Goal: Navigation & Orientation: Find specific page/section

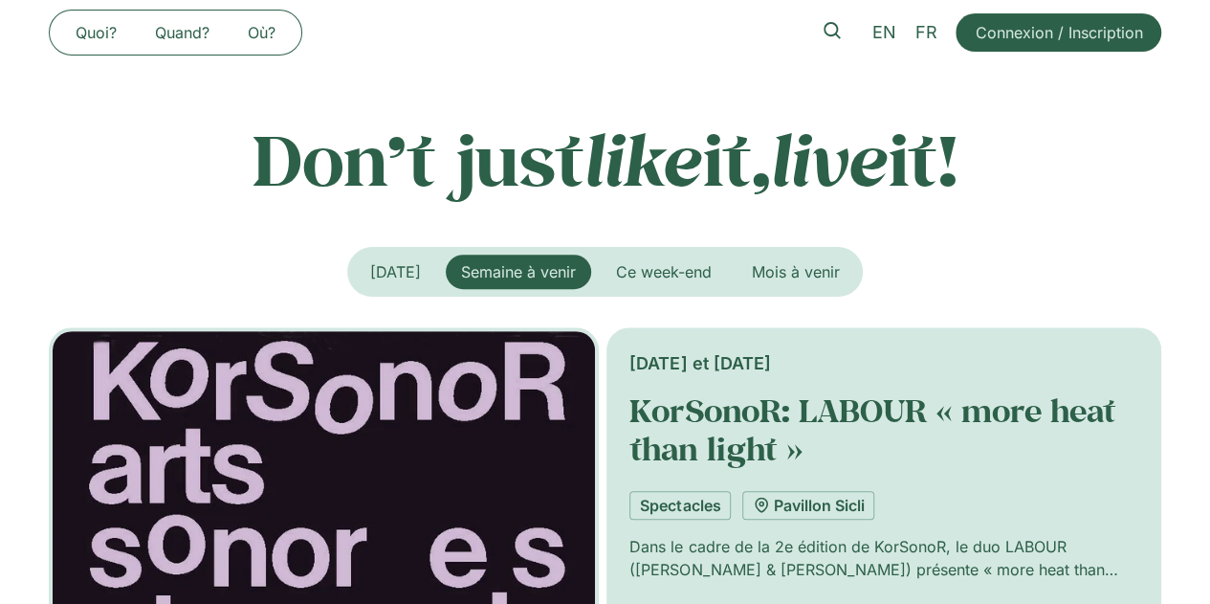
scroll to position [205, 0]
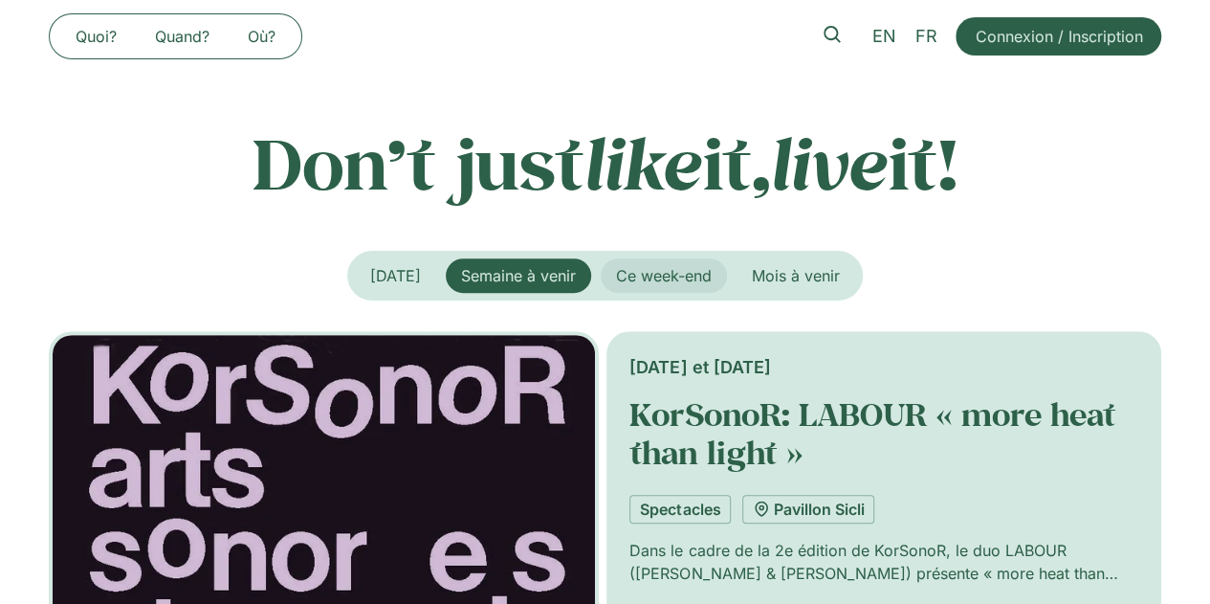
click at [675, 271] on span "Ce week-end" at bounding box center [664, 275] width 96 height 19
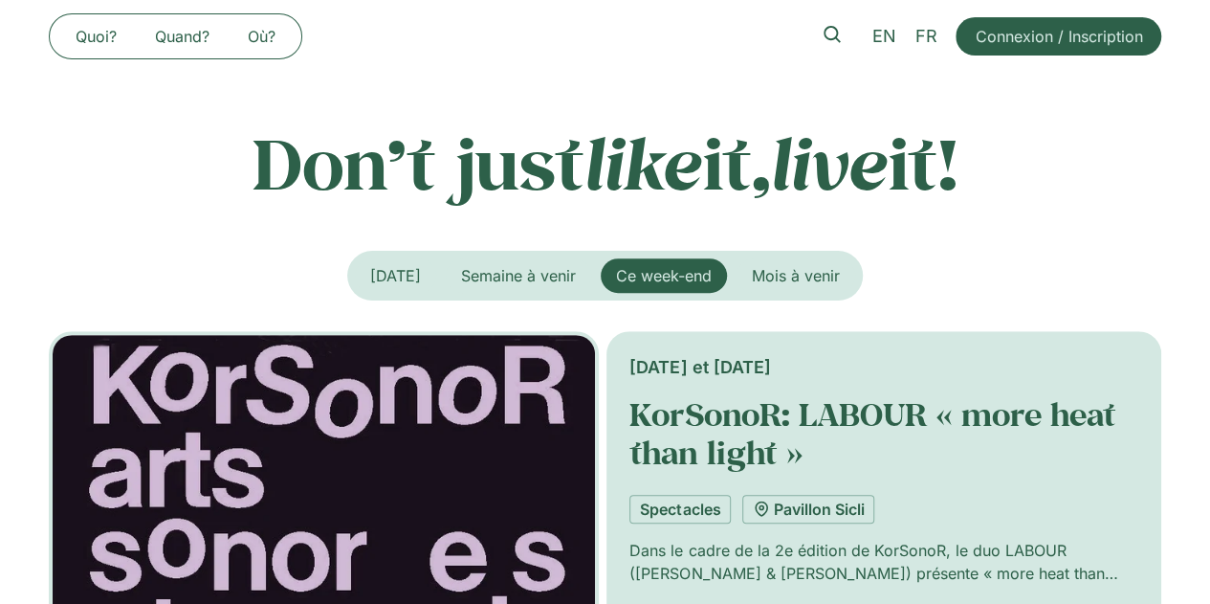
click at [675, 271] on span "Ce week-end" at bounding box center [664, 275] width 96 height 19
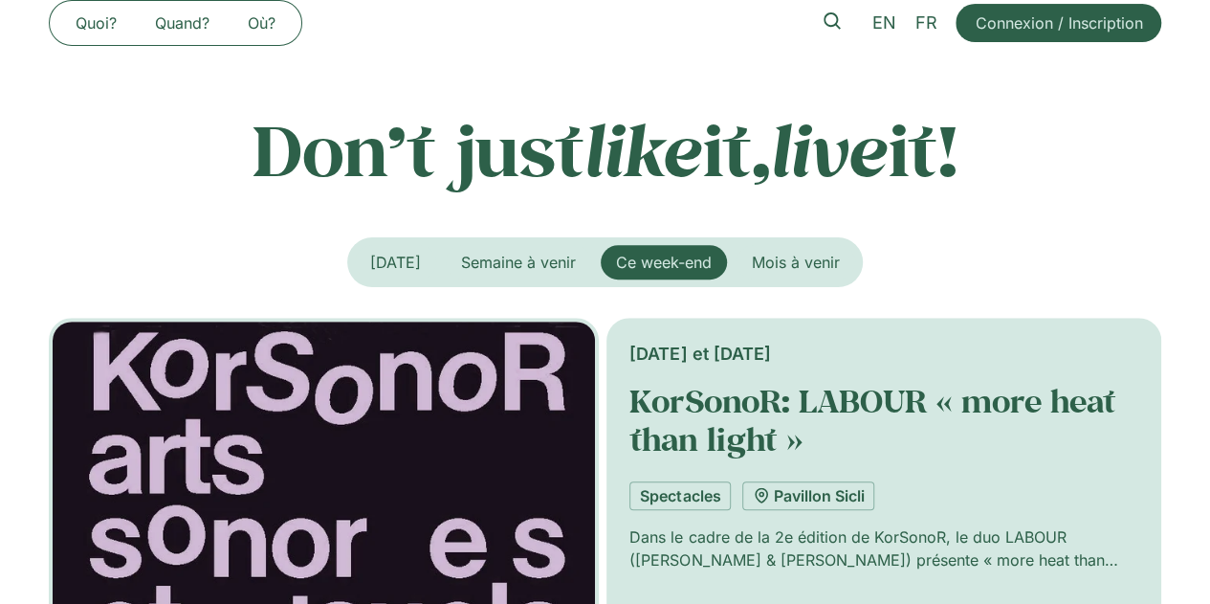
scroll to position [181, 0]
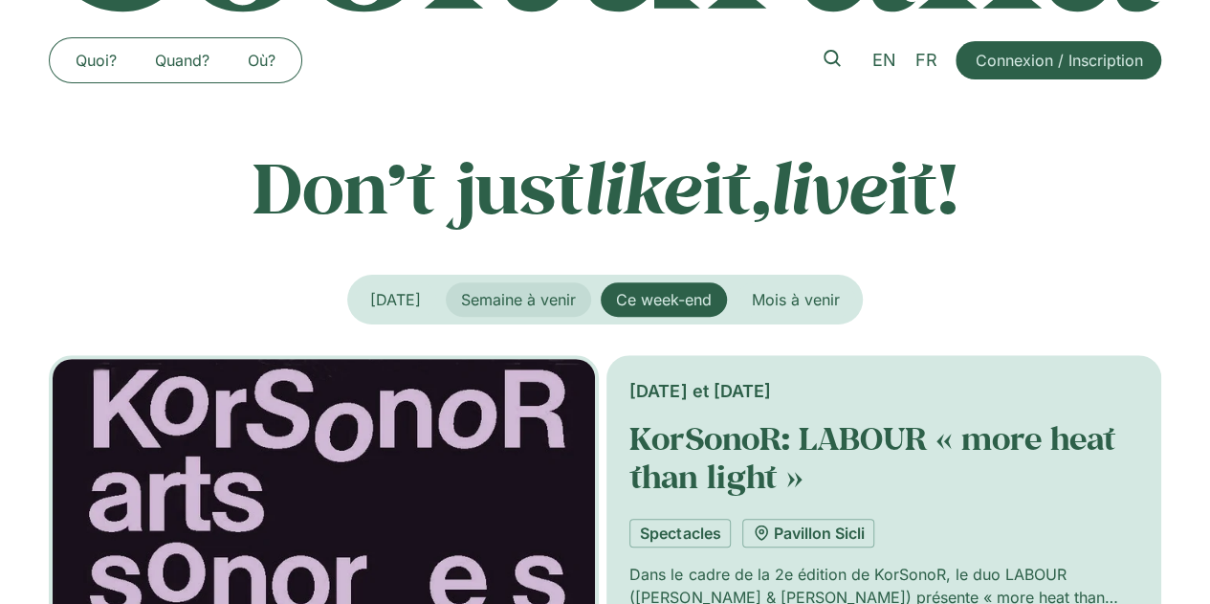
click at [513, 306] on span "Semaine à venir" at bounding box center [518, 299] width 115 height 19
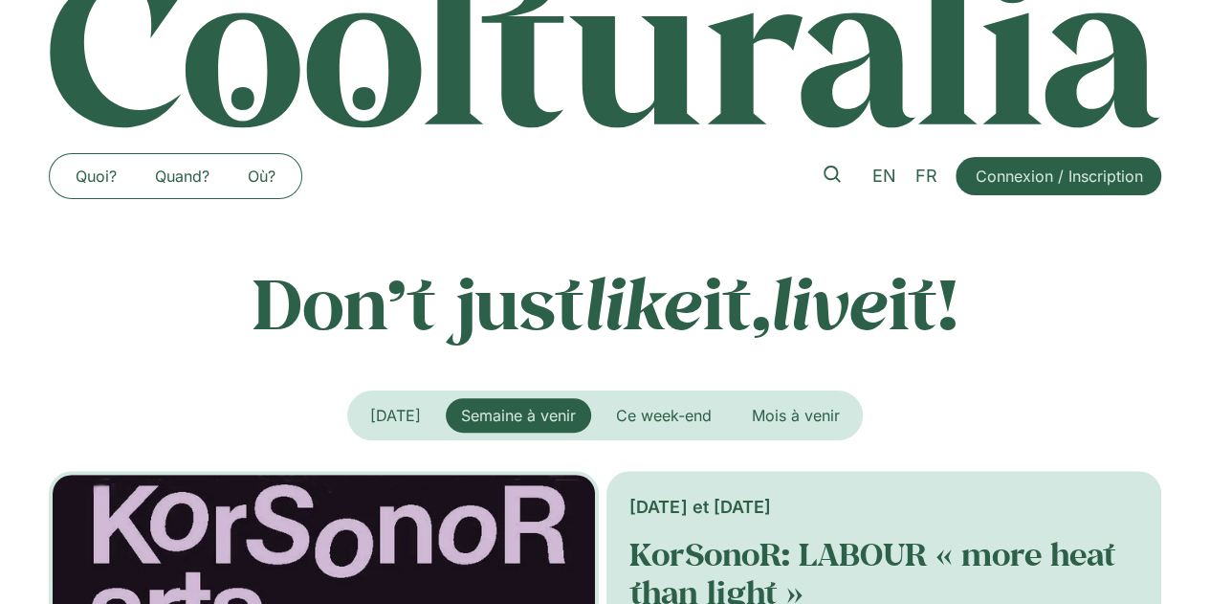
scroll to position [0, 0]
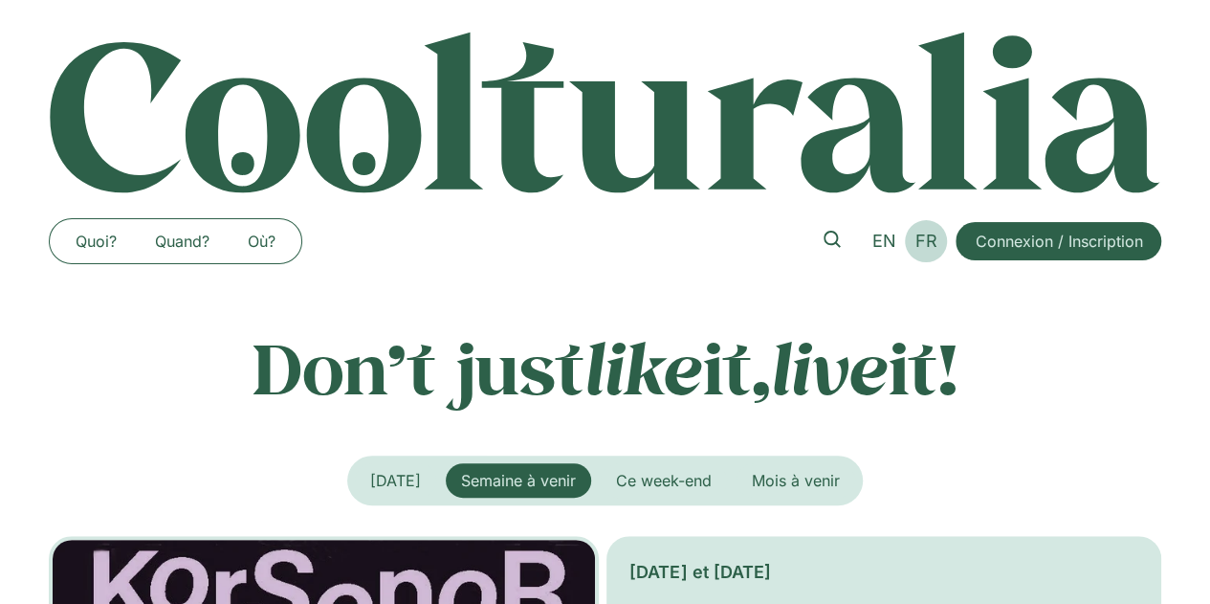
click at [927, 234] on span "FR" at bounding box center [927, 241] width 22 height 20
